Goal: Navigation & Orientation: Find specific page/section

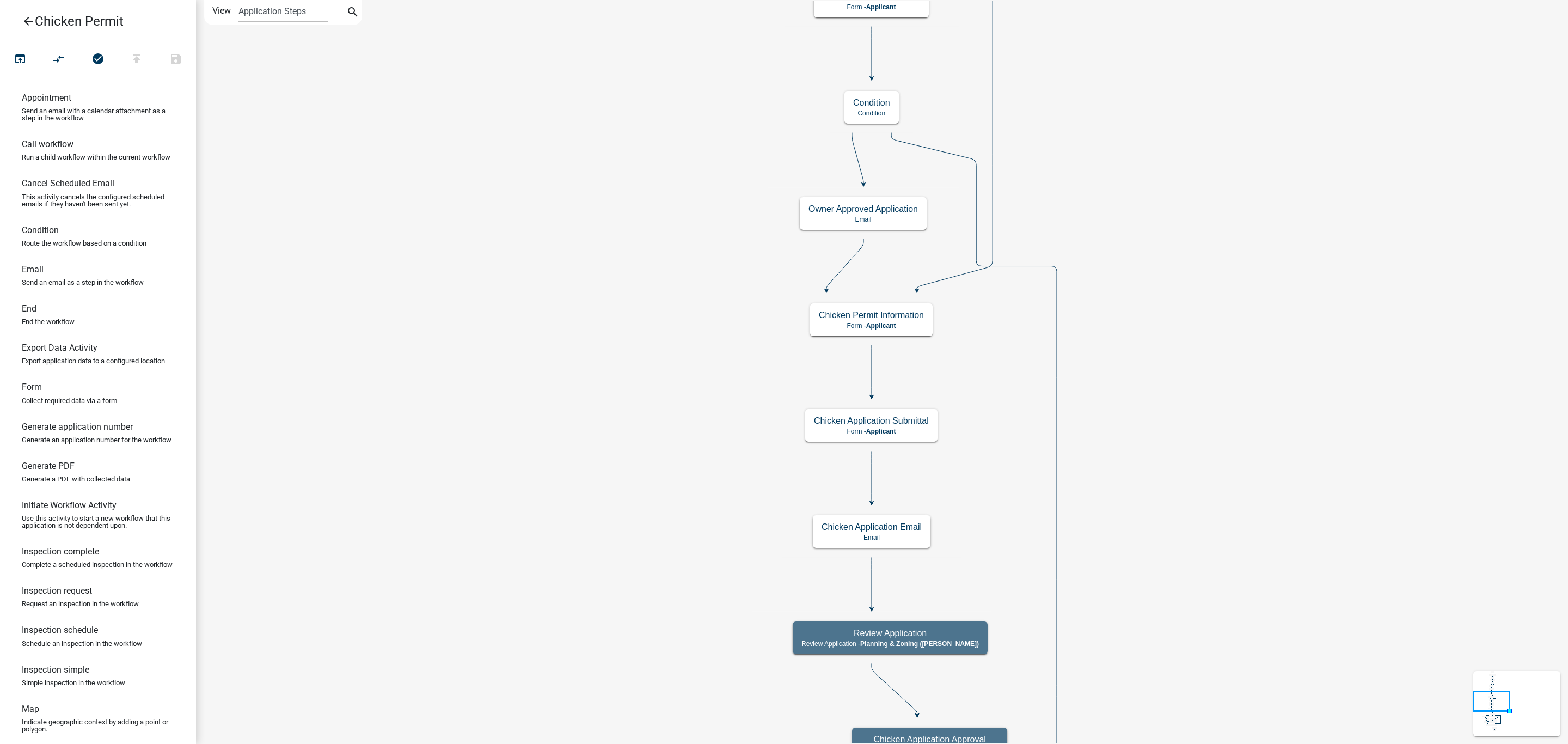
scroll to position [220, 0]
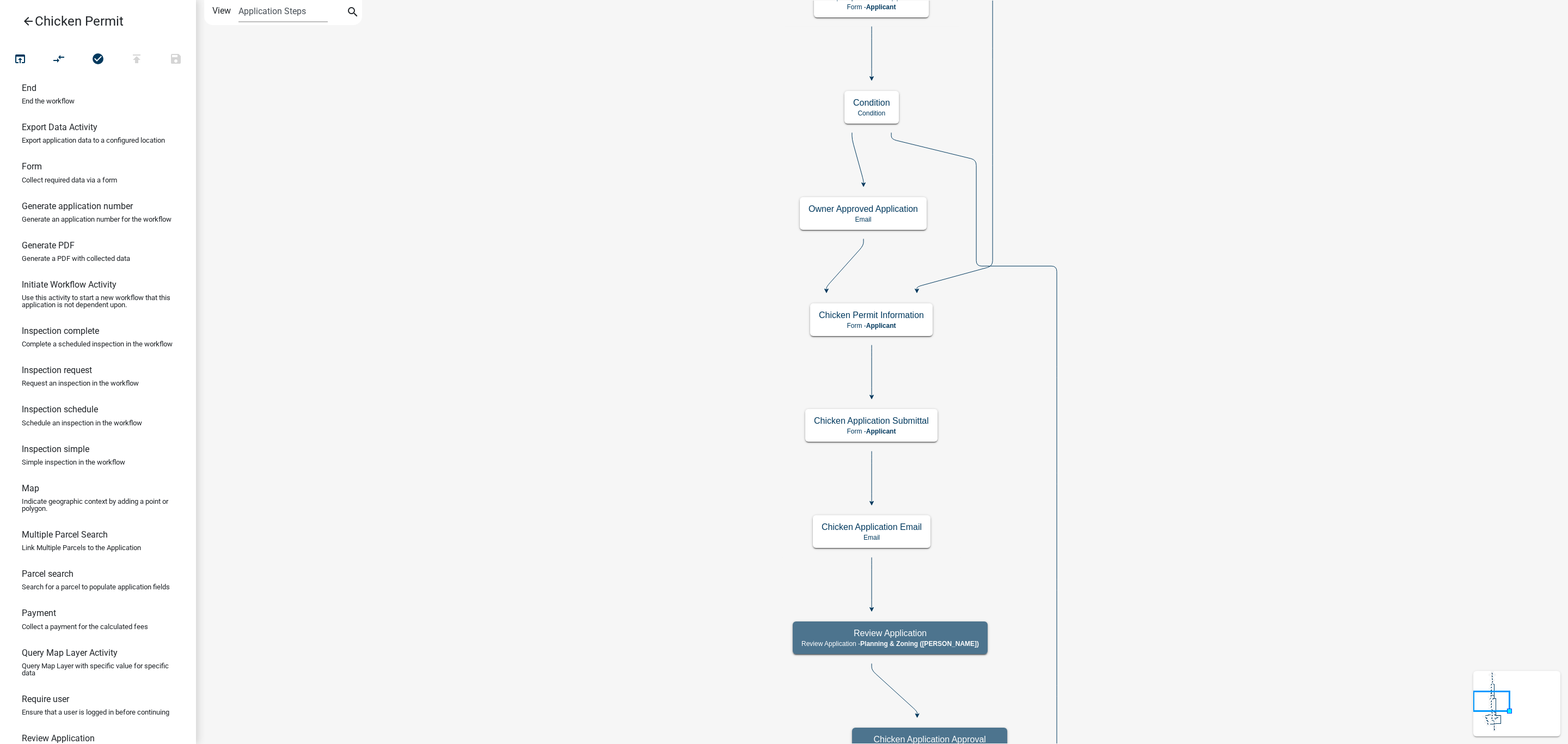
click at [31, 15] on icon "arrow_back" at bounding box center [29, 22] width 13 height 15
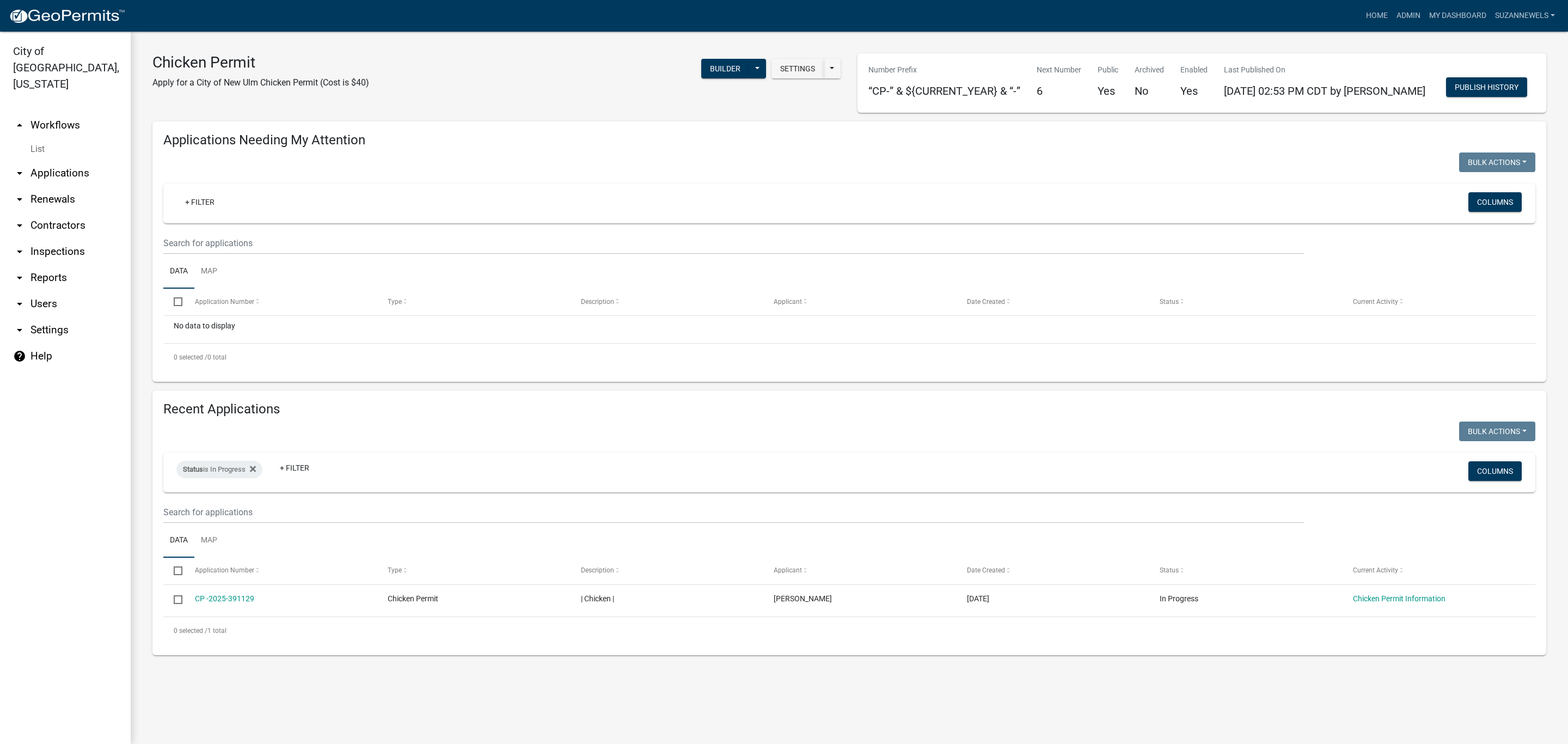
click at [505, 142] on h4 "Applications Needing My Attention" at bounding box center [849, 140] width 1372 height 16
click at [53, 112] on link "arrow_drop_up Workflows" at bounding box center [65, 125] width 130 height 26
